Goal: Task Accomplishment & Management: Manage account settings

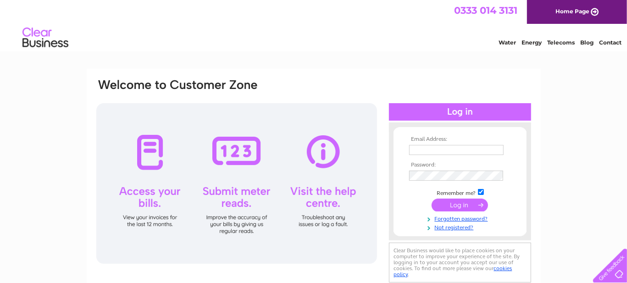
type input "hestataing@yahoo.com"
click at [460, 203] on input "submit" at bounding box center [460, 205] width 56 height 13
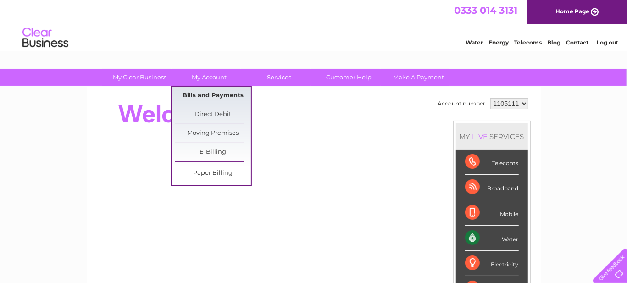
click at [210, 95] on link "Bills and Payments" at bounding box center [213, 96] width 76 height 18
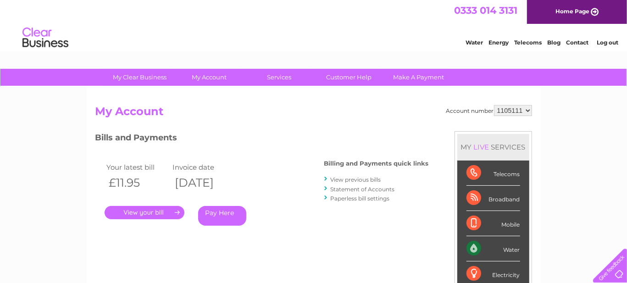
click at [140, 211] on link "." at bounding box center [145, 212] width 80 height 13
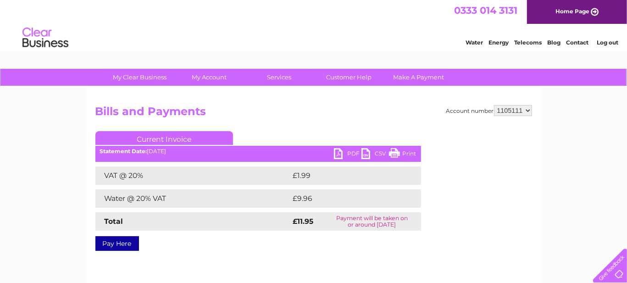
click at [407, 154] on link "Print" at bounding box center [403, 154] width 28 height 13
click at [604, 42] on link "Log out" at bounding box center [608, 42] width 22 height 7
